Goal: Task Accomplishment & Management: Manage account settings

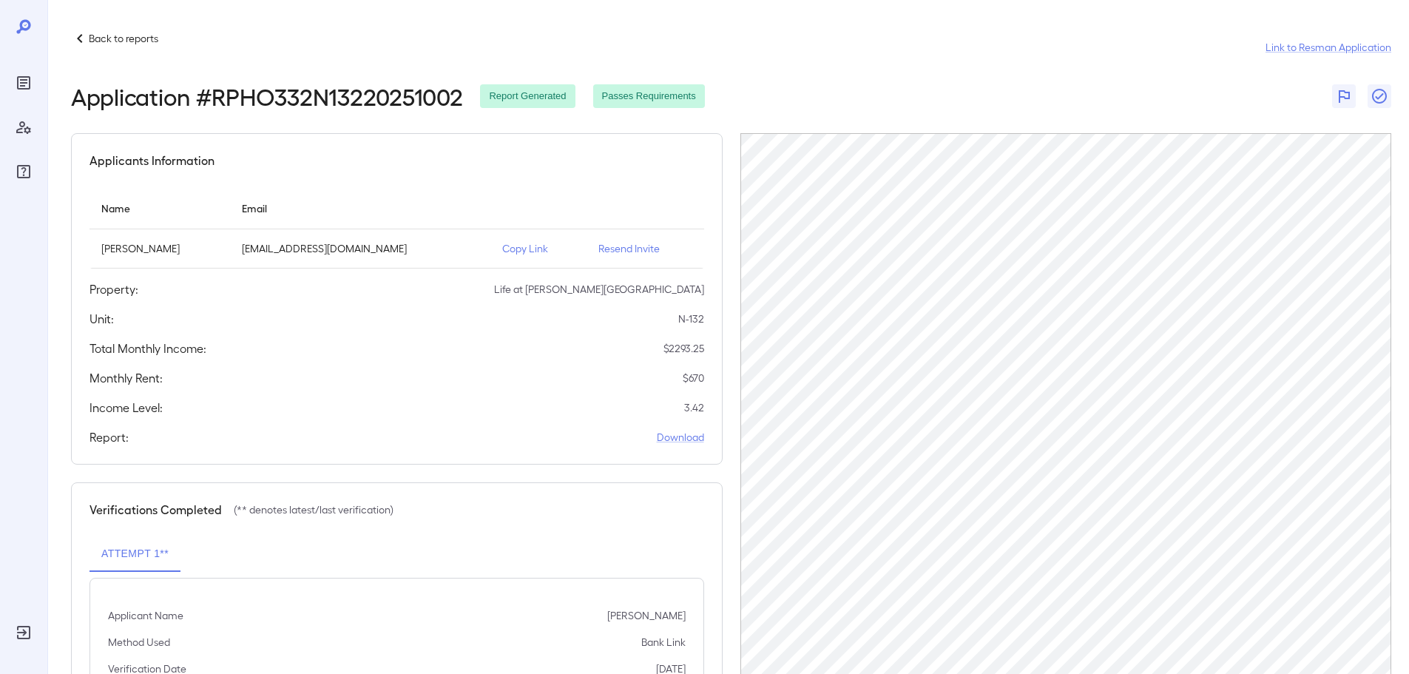
click at [107, 37] on p "Back to reports" at bounding box center [124, 38] width 70 height 15
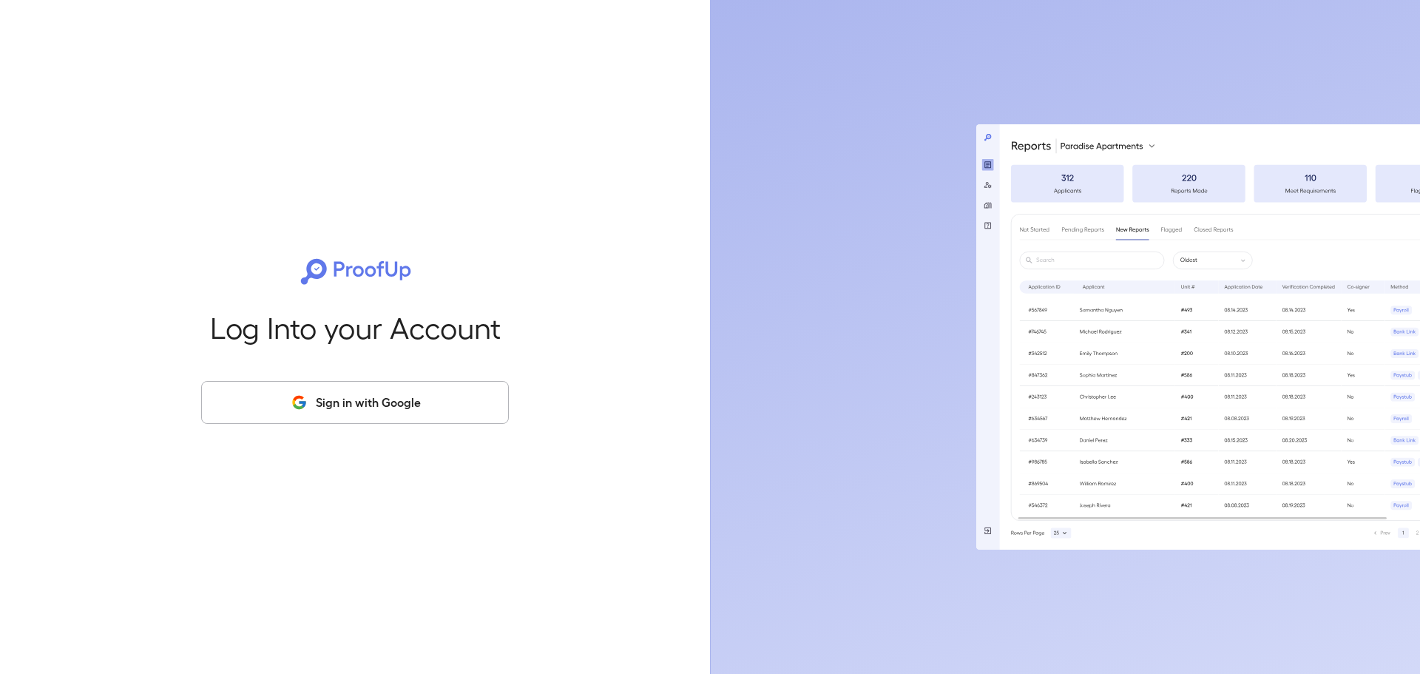
drag, startPoint x: 431, startPoint y: 426, endPoint x: 439, endPoint y: 404, distance: 23.6
click at [433, 420] on div "Log Into your Account Sign in with Google" at bounding box center [355, 337] width 663 height 674
click at [439, 404] on button "Sign in with Google" at bounding box center [355, 402] width 308 height 43
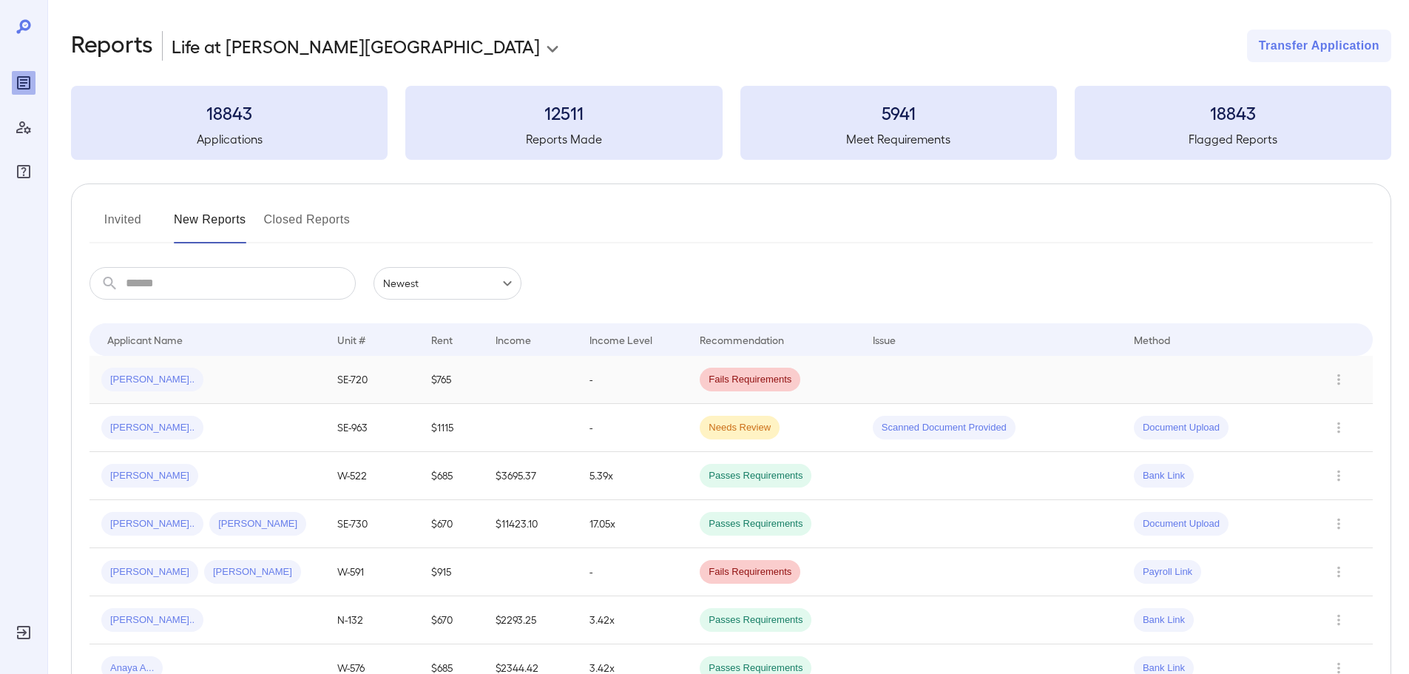
click at [188, 380] on div "Robin B..." at bounding box center [207, 380] width 212 height 24
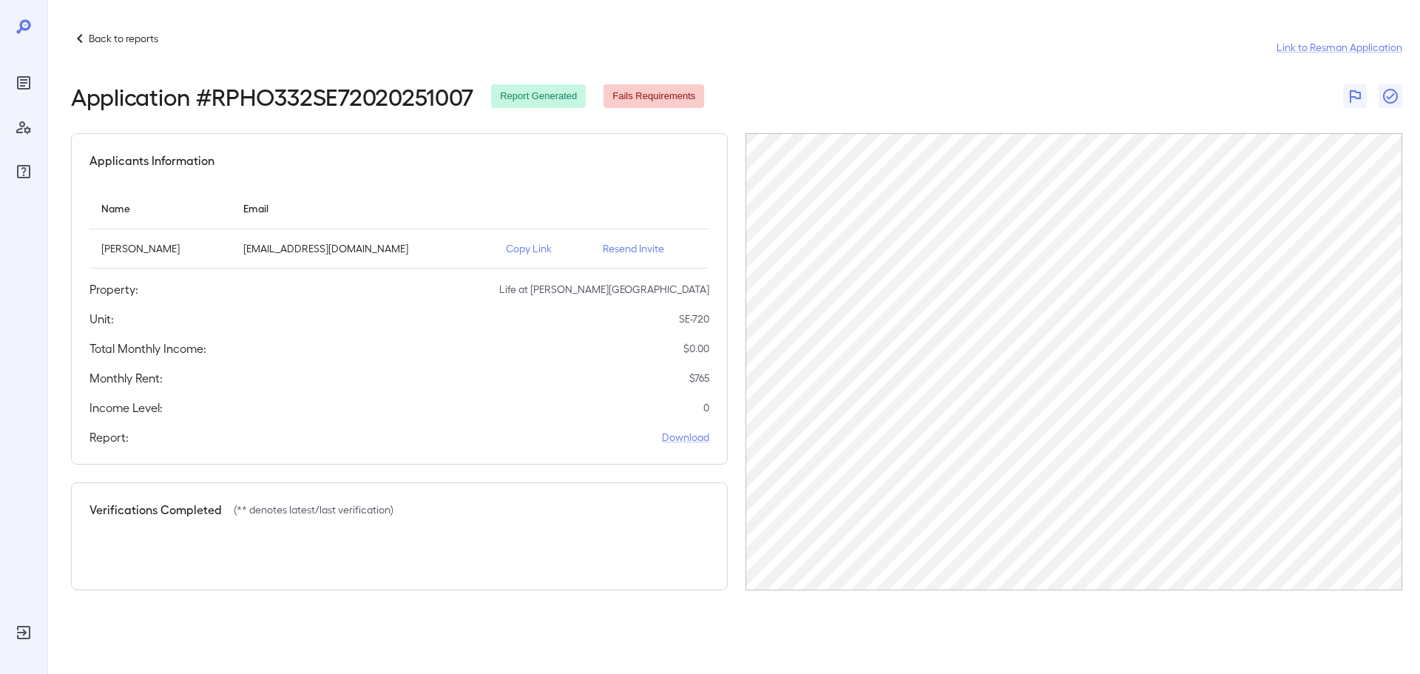
click at [627, 249] on p "Resend Invite" at bounding box center [650, 248] width 95 height 15
